Goal: Task Accomplishment & Management: Manage account settings

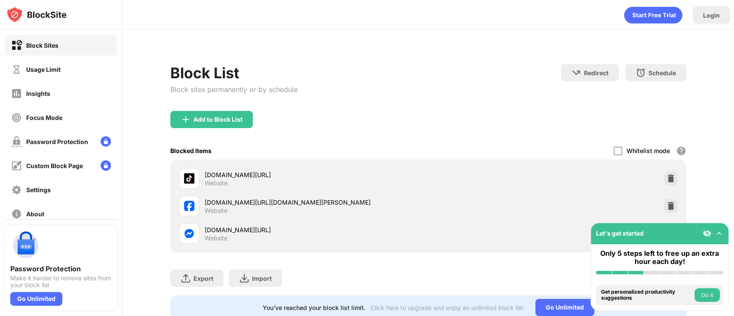
click at [392, 103] on div "Block List Block sites permanently or by schedule Redirect Choose a site to be …" at bounding box center [428, 87] width 516 height 47
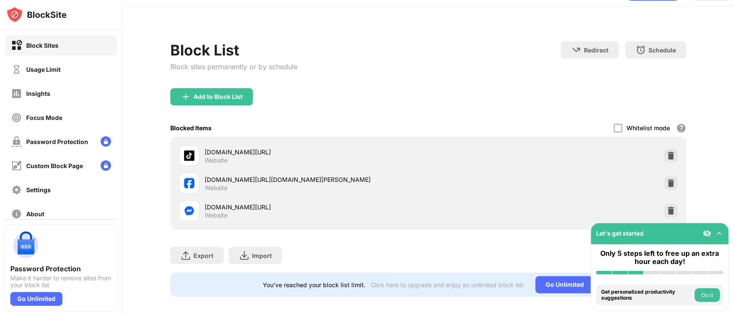
scroll to position [35, 0]
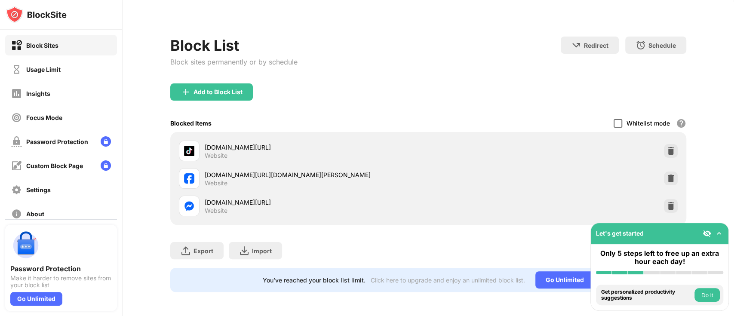
click at [613, 119] on div at bounding box center [617, 123] width 9 height 9
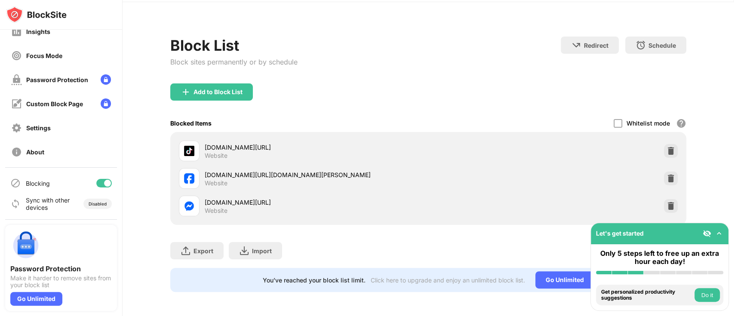
scroll to position [35, 0]
